Goal: Information Seeking & Learning: Learn about a topic

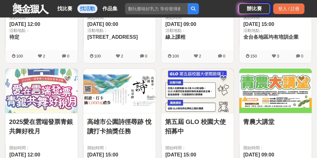
scroll to position [250, 0]
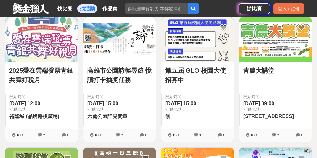
click at [287, 38] on img at bounding box center [275, 40] width 72 height 45
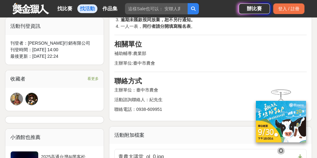
scroll to position [401, 0]
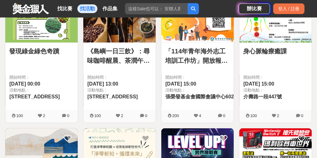
scroll to position [250, 0]
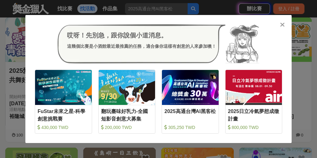
click at [282, 24] on icon at bounding box center [282, 25] width 5 height 6
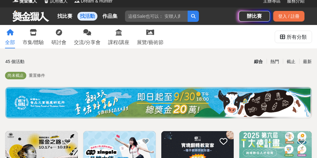
scroll to position [0, 0]
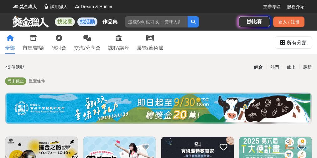
click at [64, 19] on link "找比賽" at bounding box center [65, 22] width 20 height 9
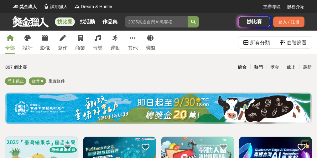
click at [258, 67] on div "熱門" at bounding box center [258, 67] width 16 height 11
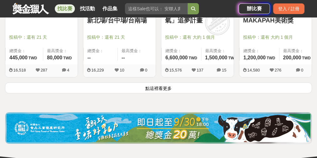
scroll to position [786, 0]
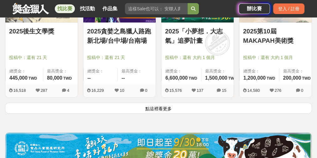
click at [159, 110] on button "點這裡看更多" at bounding box center [158, 108] width 307 height 11
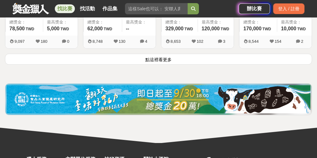
scroll to position [1587, 0]
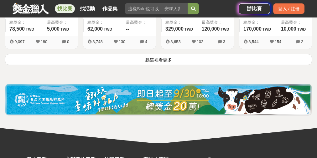
click at [170, 62] on button "點這裡看更多" at bounding box center [158, 59] width 307 height 11
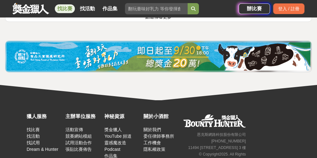
scroll to position [2338, 0]
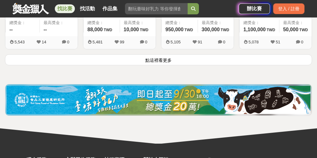
click at [170, 60] on button "點這裡看更多" at bounding box center [158, 59] width 307 height 11
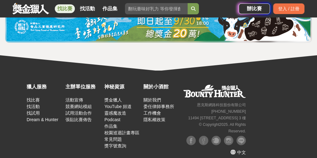
scroll to position [3064, 0]
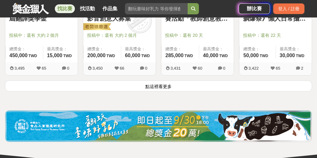
click at [168, 84] on button "點這裡看更多" at bounding box center [158, 86] width 307 height 11
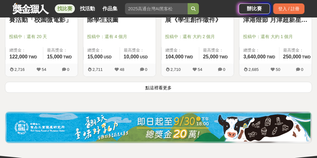
scroll to position [3815, 0]
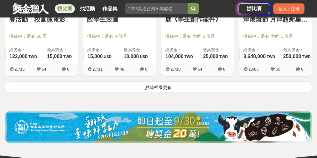
click at [164, 83] on button "點這裡看更多" at bounding box center [158, 87] width 307 height 11
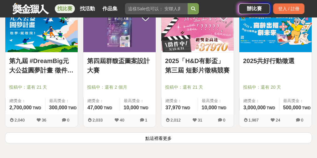
scroll to position [4591, 0]
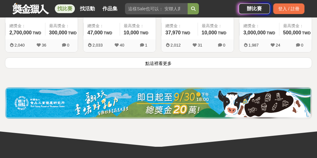
click at [159, 60] on button "點這裡看更多" at bounding box center [158, 63] width 307 height 11
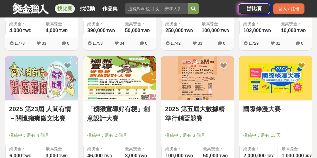
scroll to position [6018, 0]
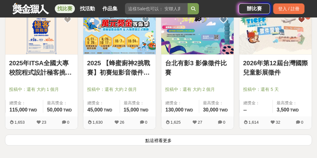
click at [161, 135] on button "點這裡看更多" at bounding box center [158, 140] width 307 height 11
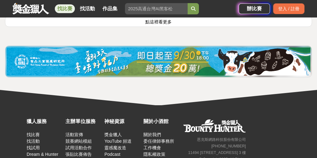
scroll to position [6844, 0]
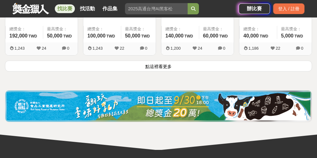
click at [163, 61] on button "點這裡看更多" at bounding box center [158, 66] width 307 height 11
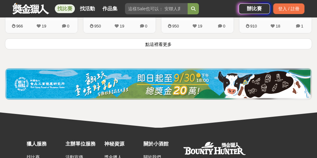
scroll to position [7620, 0]
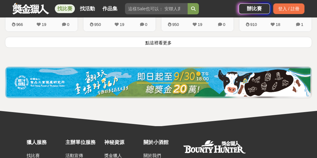
click at [161, 37] on button "點這裡看更多" at bounding box center [158, 42] width 307 height 11
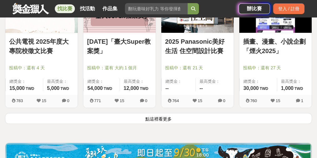
scroll to position [8371, 0]
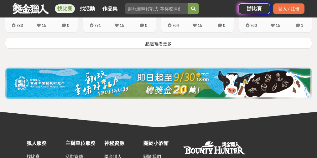
click at [157, 38] on button "點這裡看更多" at bounding box center [158, 43] width 307 height 11
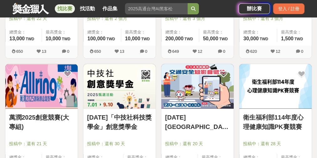
scroll to position [9097, 0]
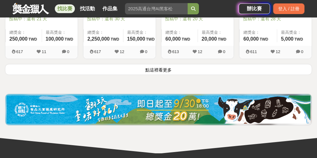
click at [157, 64] on button "點這裡看更多" at bounding box center [158, 69] width 307 height 11
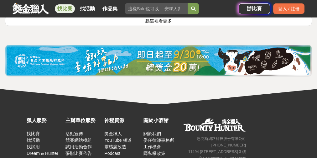
scroll to position [9848, 0]
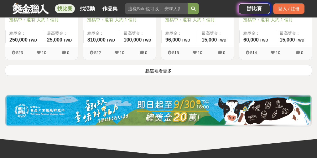
click at [161, 65] on button "點這裡看更多" at bounding box center [158, 70] width 307 height 11
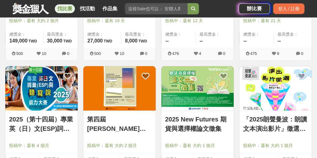
scroll to position [10574, 0]
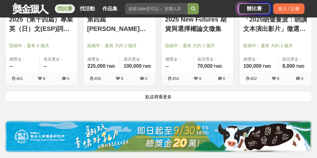
click at [160, 91] on button "點這裡看更多" at bounding box center [158, 96] width 307 height 11
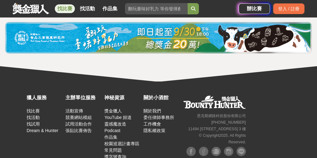
scroll to position [11325, 0]
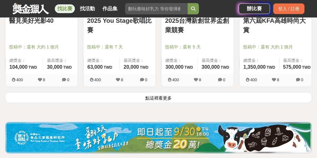
click at [163, 92] on button "點這裡看更多" at bounding box center [158, 97] width 307 height 11
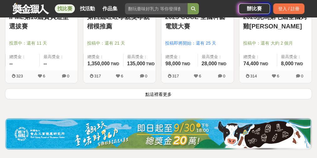
scroll to position [12076, 0]
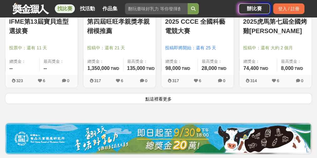
click at [162, 93] on button "點這裡看更多" at bounding box center [158, 98] width 307 height 11
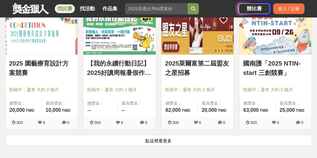
scroll to position [12802, 0]
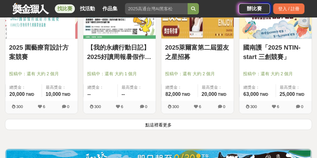
click at [163, 119] on button "點這裡看更多" at bounding box center [158, 124] width 307 height 11
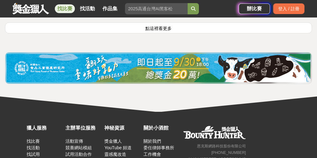
scroll to position [13584, 0]
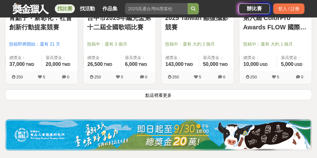
click at [164, 89] on button "點這裡看更多" at bounding box center [158, 94] width 307 height 11
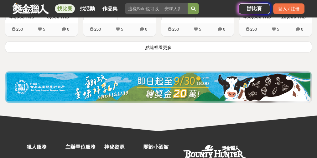
scroll to position [14335, 0]
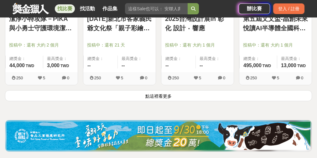
click at [163, 90] on button "點這裡看更多" at bounding box center [158, 95] width 307 height 11
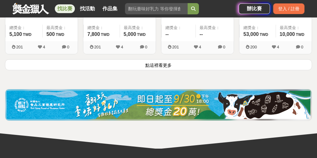
scroll to position [15136, 0]
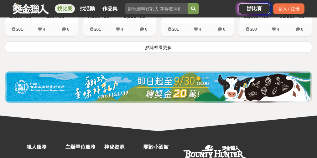
drag, startPoint x: 161, startPoint y: 33, endPoint x: 225, endPoint y: 64, distance: 71.4
click at [161, 42] on button "點這裡看更多" at bounding box center [158, 47] width 307 height 11
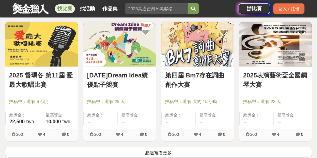
scroll to position [15837, 0]
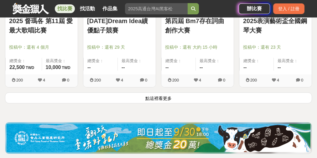
click at [161, 93] on button "點這裡看更多" at bounding box center [158, 98] width 307 height 11
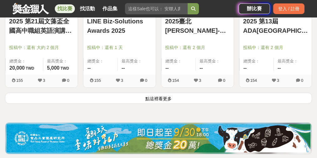
scroll to position [16588, 0]
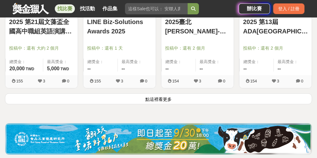
click at [157, 94] on button "點這裡看更多" at bounding box center [158, 99] width 307 height 11
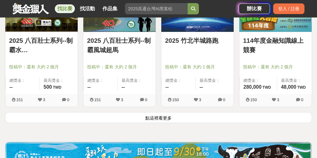
scroll to position [17316, 0]
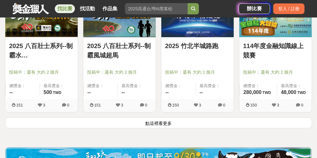
click at [160, 118] on button "點這裡看更多" at bounding box center [158, 123] width 307 height 11
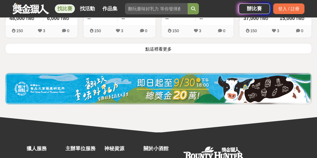
scroll to position [18117, 0]
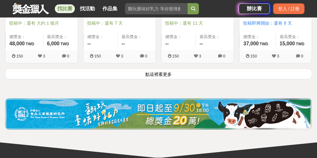
drag, startPoint x: 161, startPoint y: 60, endPoint x: 215, endPoint y: 79, distance: 57.5
click at [161, 69] on button "點這裡看更多" at bounding box center [158, 74] width 307 height 11
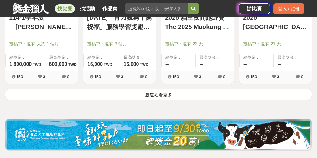
scroll to position [18843, 0]
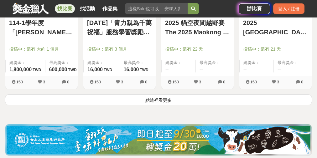
click at [155, 94] on button "點這裡看更多" at bounding box center [158, 99] width 307 height 11
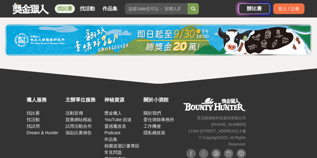
scroll to position [19595, 0]
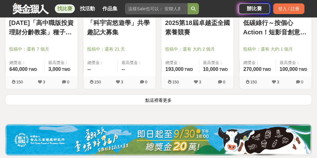
click at [163, 94] on button "點這裡看更多" at bounding box center [158, 99] width 307 height 11
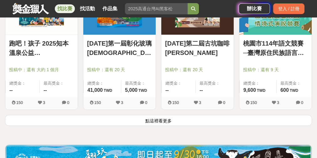
scroll to position [20371, 0]
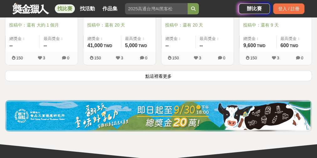
click at [163, 70] on button "點這裡看更多" at bounding box center [158, 75] width 307 height 11
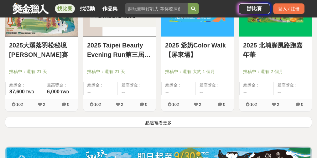
scroll to position [21097, 0]
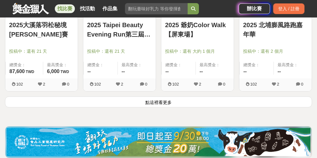
click at [156, 97] on button "點這裡看更多" at bounding box center [158, 102] width 307 height 11
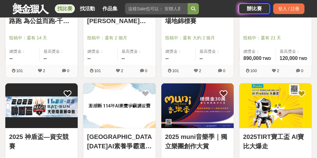
scroll to position [21823, 0]
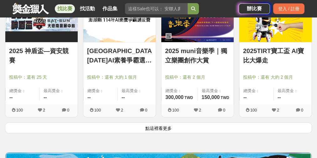
click at [163, 123] on button "點這裡看更多" at bounding box center [158, 128] width 307 height 11
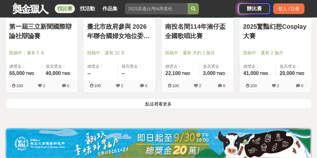
scroll to position [22599, 0]
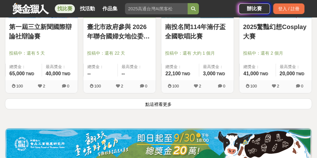
click at [160, 99] on button "點這裡看更多" at bounding box center [158, 104] width 307 height 11
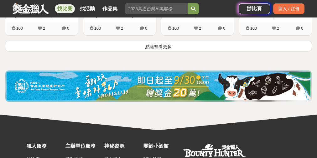
scroll to position [23375, 0]
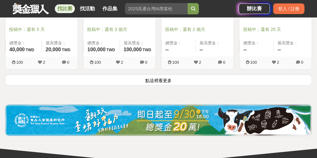
click at [163, 75] on button "點這裡看更多" at bounding box center [158, 80] width 307 height 11
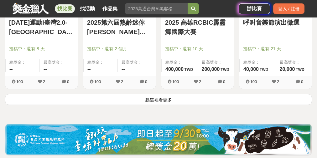
scroll to position [24151, 0]
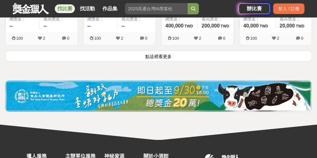
click at [161, 51] on button "點這裡看更多" at bounding box center [158, 56] width 307 height 11
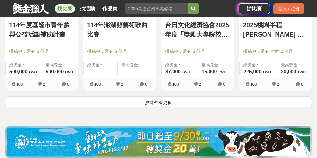
scroll to position [24855, 0]
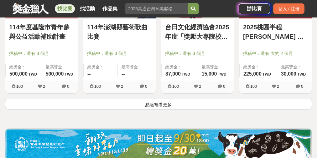
click at [158, 99] on button "點這裡看更多" at bounding box center [158, 104] width 307 height 11
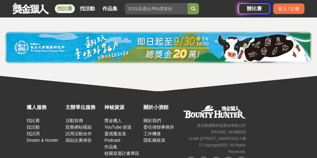
scroll to position [25606, 0]
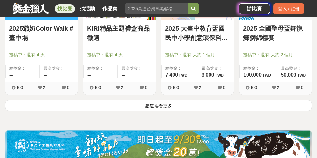
click at [163, 100] on button "點這裡看更多" at bounding box center [158, 105] width 307 height 11
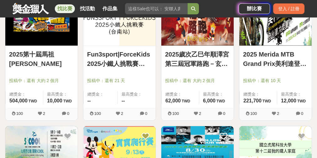
scroll to position [26332, 0]
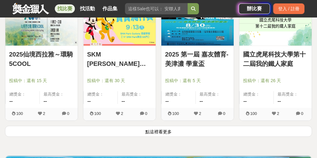
click at [156, 126] on button "點這裡看更多" at bounding box center [158, 131] width 307 height 11
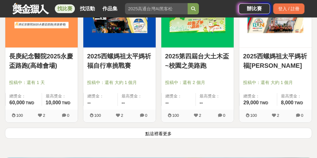
scroll to position [27083, 0]
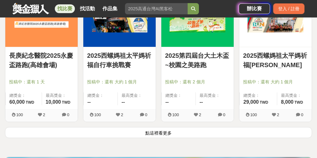
click at [168, 127] on button "點這裡看更多" at bounding box center [158, 132] width 307 height 11
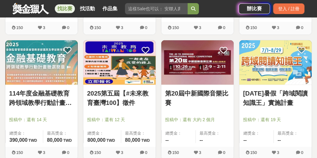
scroll to position [19147, 0]
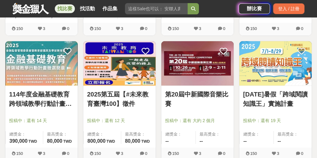
drag, startPoint x: 45, startPoint y: 71, endPoint x: 35, endPoint y: 55, distance: 18.5
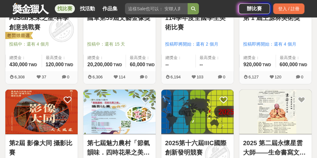
scroll to position [2203, 0]
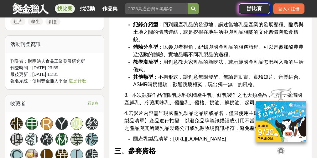
scroll to position [551, 0]
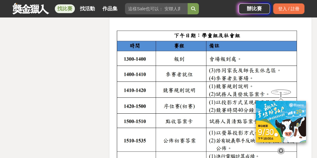
scroll to position [1227, 0]
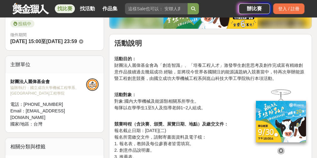
scroll to position [175, 0]
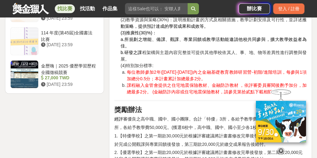
scroll to position [826, 0]
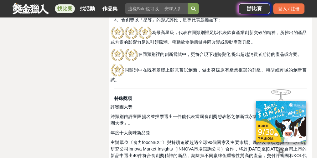
scroll to position [1427, 0]
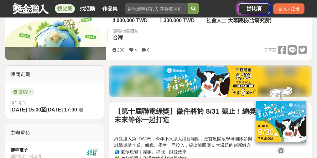
scroll to position [150, 0]
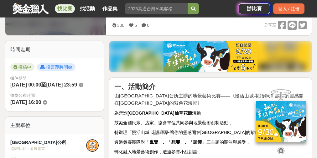
scroll to position [225, 0]
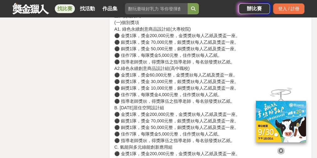
scroll to position [1602, 0]
